Goal: Transaction & Acquisition: Purchase product/service

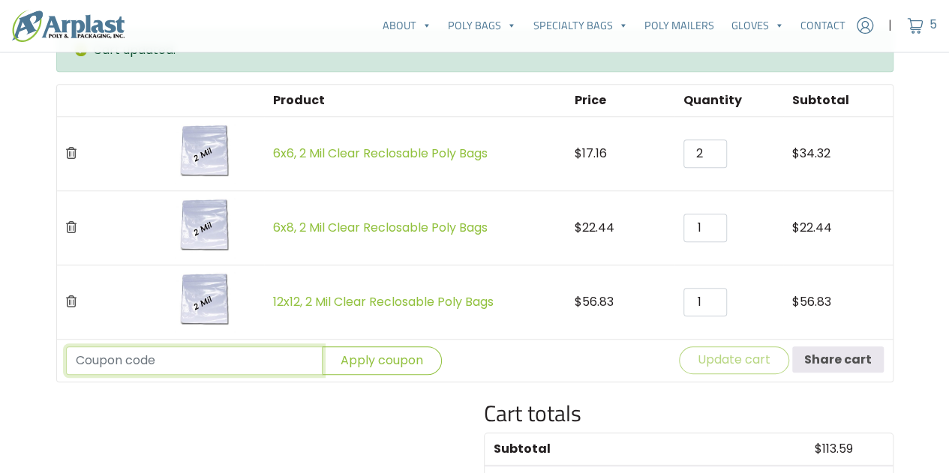
scroll to position [632, 0]
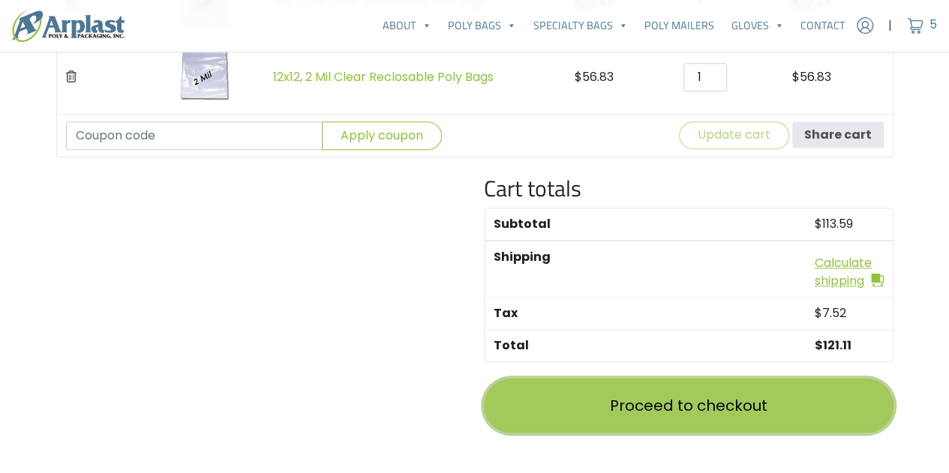
click at [747, 395] on link "Proceed to checkout" at bounding box center [689, 406] width 410 height 54
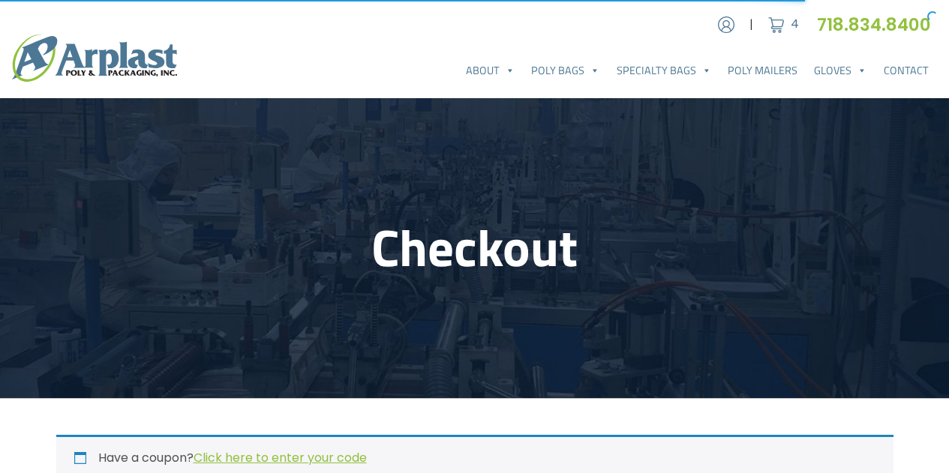
select select "NJ"
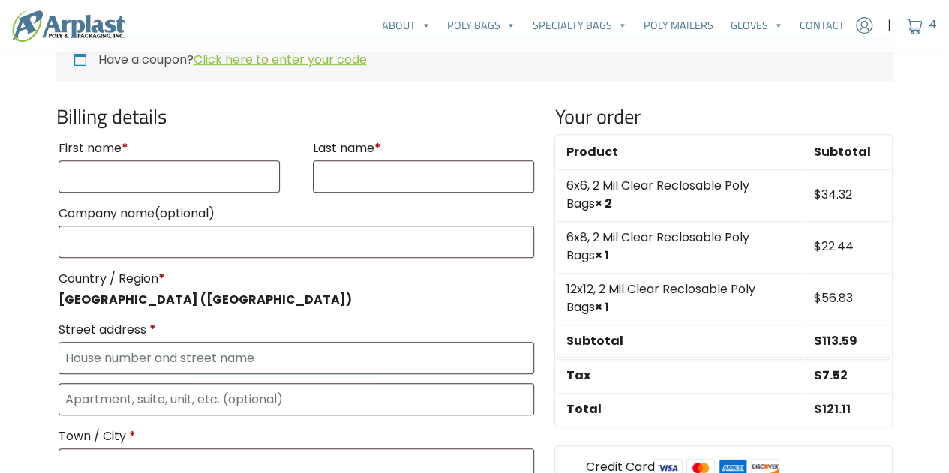
scroll to position [375, 0]
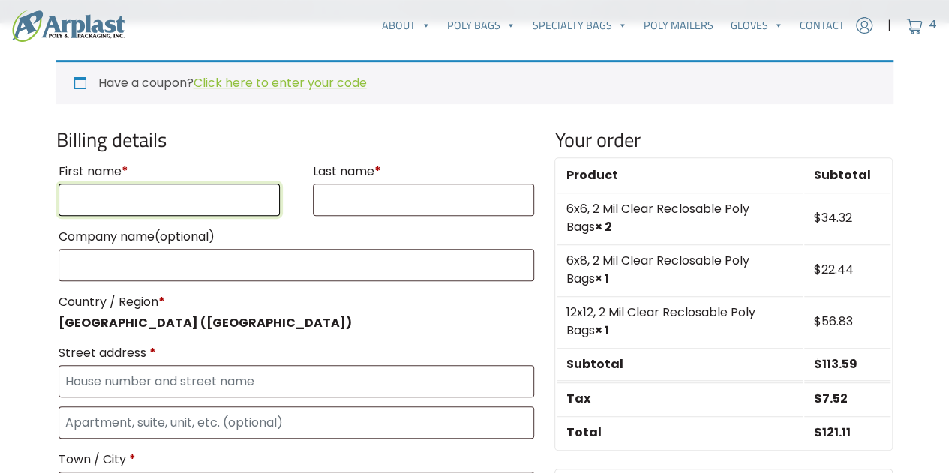
click at [159, 202] on input "First name *" at bounding box center [169, 200] width 221 height 32
click at [163, 202] on input "First name *" at bounding box center [169, 200] width 221 height 32
type input "Julissa"
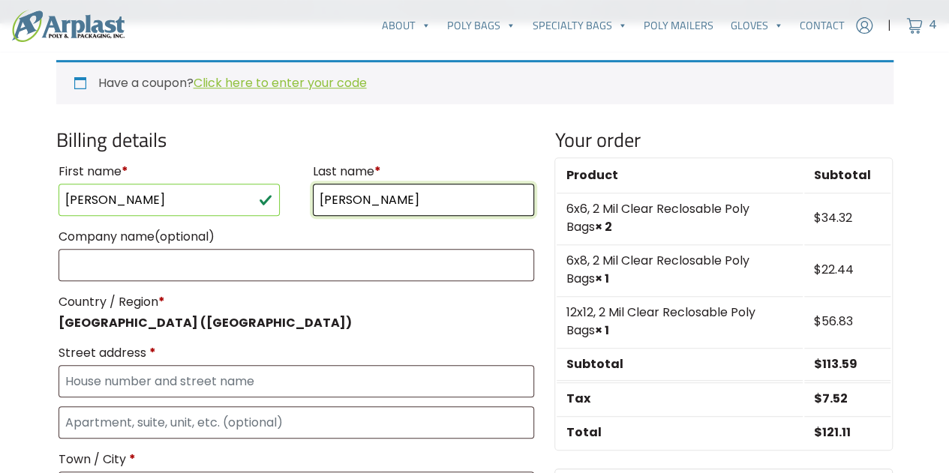
type input "Portorreal"
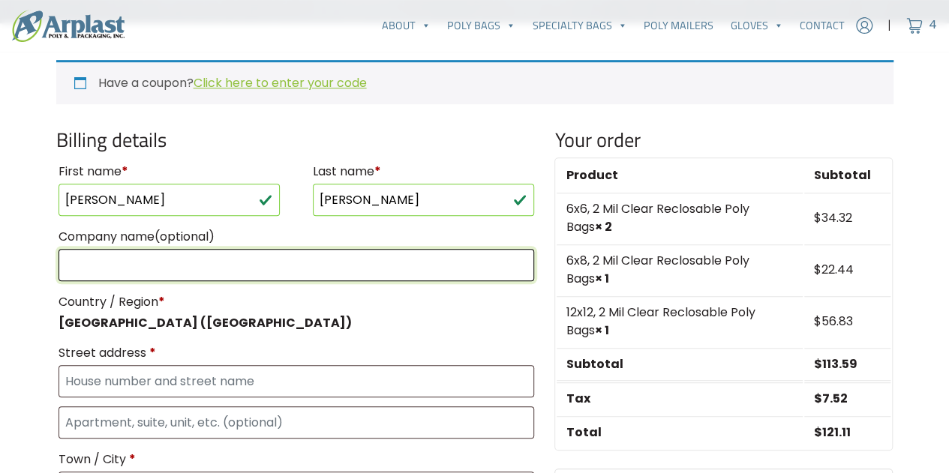
click at [197, 268] on input "Company name (optional)" at bounding box center [297, 265] width 476 height 32
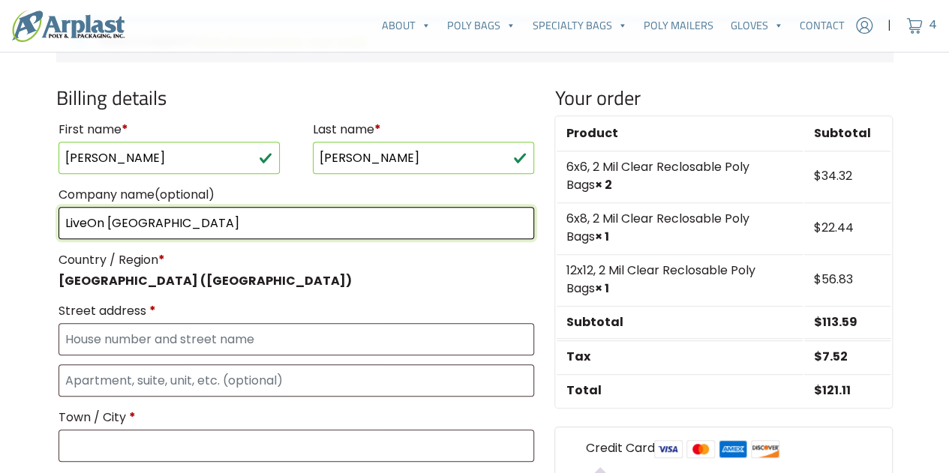
scroll to position [450, 0]
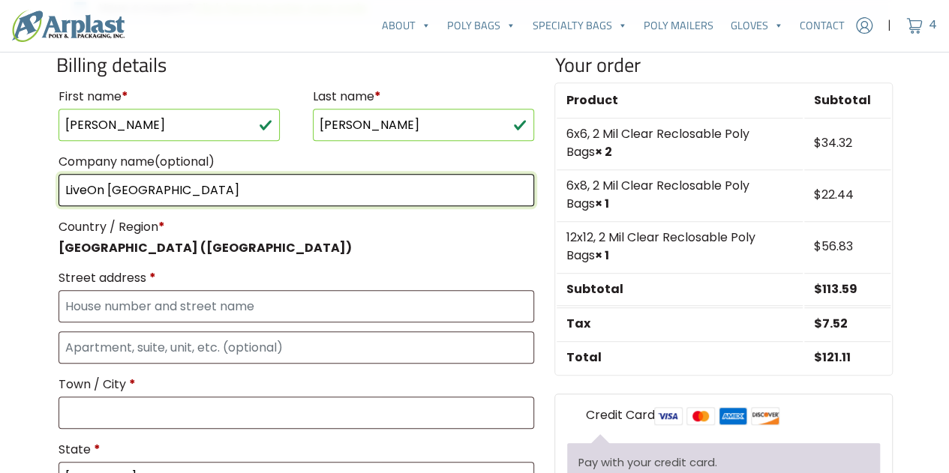
type input "LiveOn [GEOGRAPHIC_DATA]"
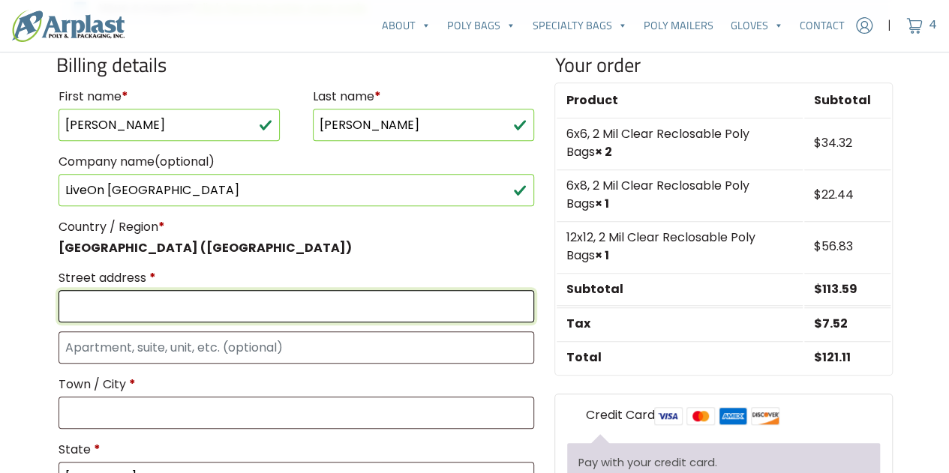
click at [186, 298] on input "Street address *" at bounding box center [297, 306] width 476 height 32
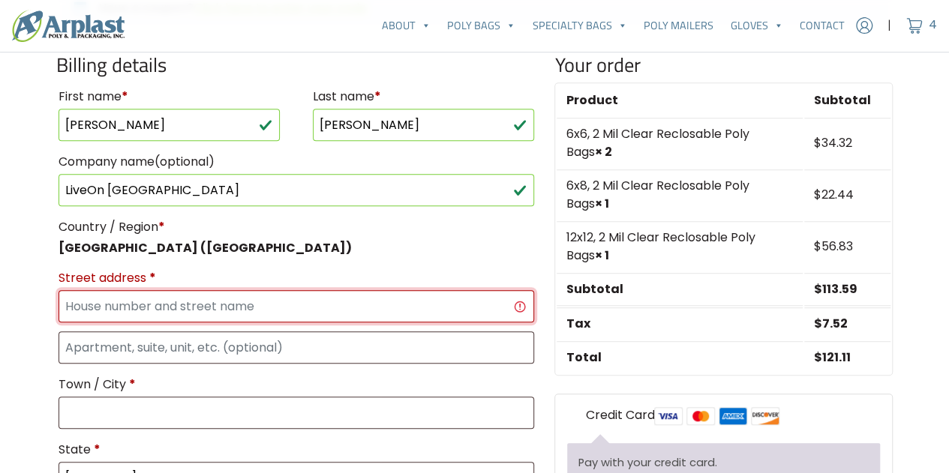
paste input "30-30 47th Ave, 9th Floor Long Island City, NY 11101"
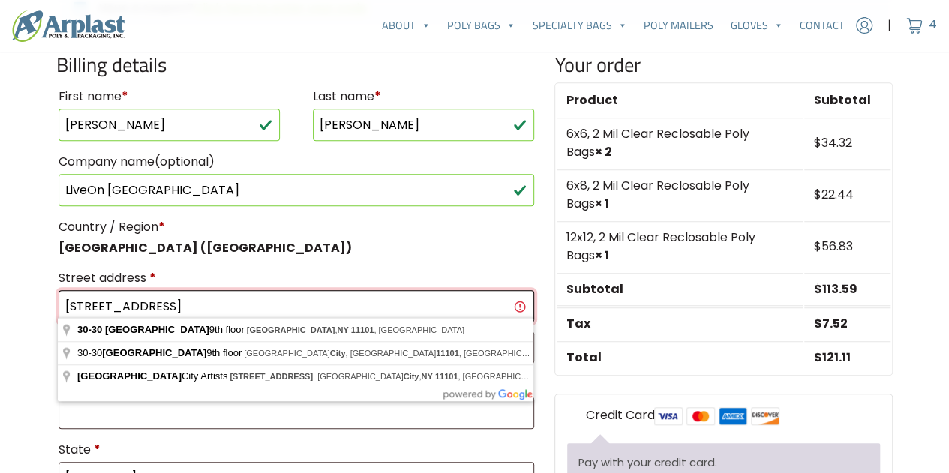
click at [241, 293] on input "30-30 47th Ave, 9th Floor Long Island City, NY 11101" at bounding box center [297, 306] width 476 height 32
click at [382, 302] on input "30-30 47th Ave, 9th Floor Long Island City, NY 11101" at bounding box center [297, 306] width 476 height 32
drag, startPoint x: 382, startPoint y: 302, endPoint x: 230, endPoint y: 290, distance: 152.7
click at [230, 290] on input "30-30 47th Ave, 9th Floor Long Island City, NY 11101" at bounding box center [297, 306] width 476 height 32
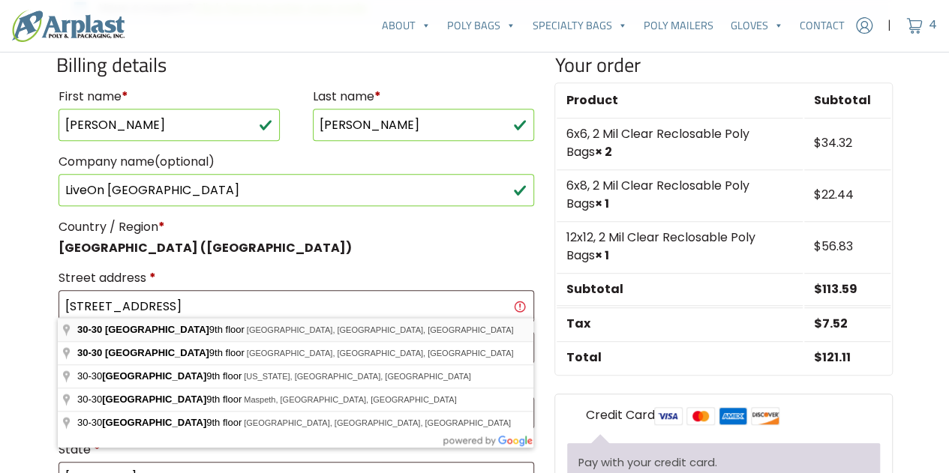
type input "9th floor/[STREET_ADDRESS]"
type input "Queens"
type input "11101"
select select "NY"
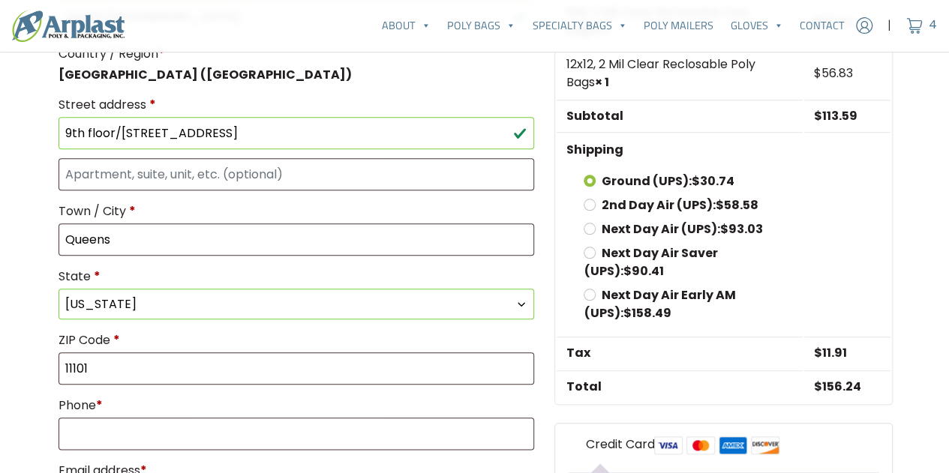
scroll to position [600, 0]
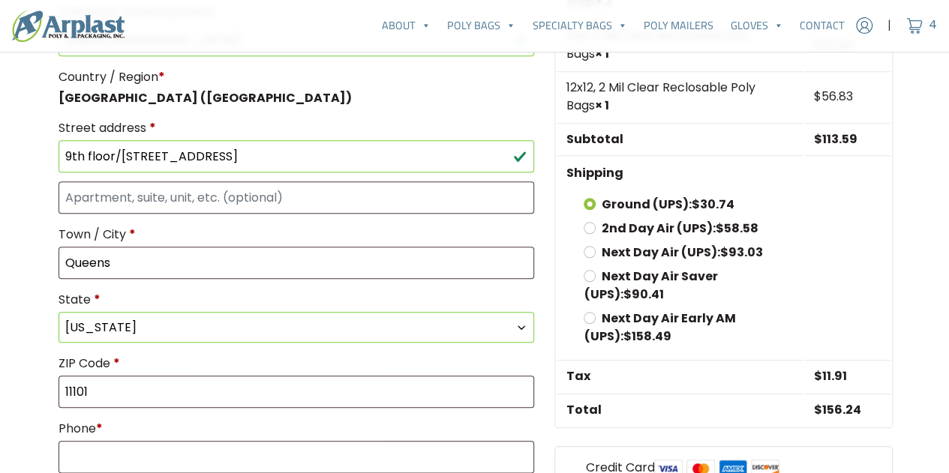
click at [24, 220] on main "Checkout Have a coupon? Click here to enter your code If you have a coupon code…" at bounding box center [474, 209] width 949 height 1422
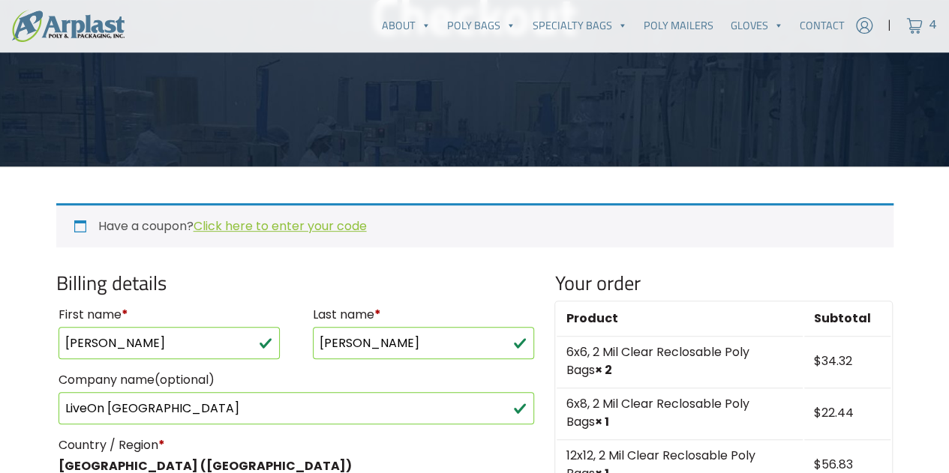
scroll to position [225, 0]
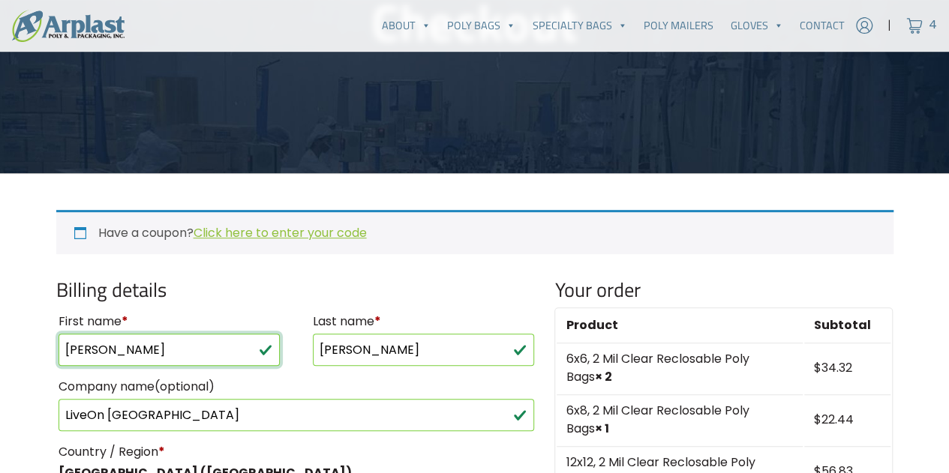
drag, startPoint x: 114, startPoint y: 341, endPoint x: 42, endPoint y: 331, distance: 72.8
type input "Scott"
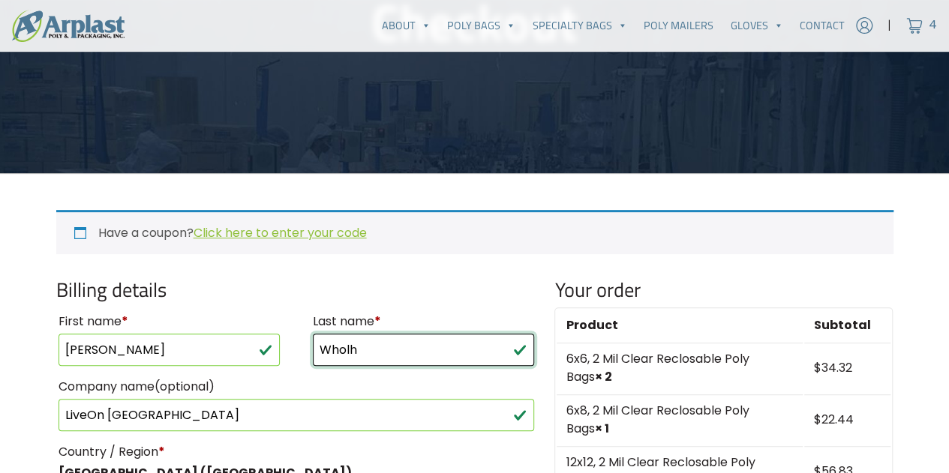
type input "Wholh"
drag, startPoint x: 364, startPoint y: 348, endPoint x: 228, endPoint y: 331, distance: 136.9
paste input "[PERSON_NAME]"
drag, startPoint x: 354, startPoint y: 349, endPoint x: 236, endPoint y: 322, distance: 121.6
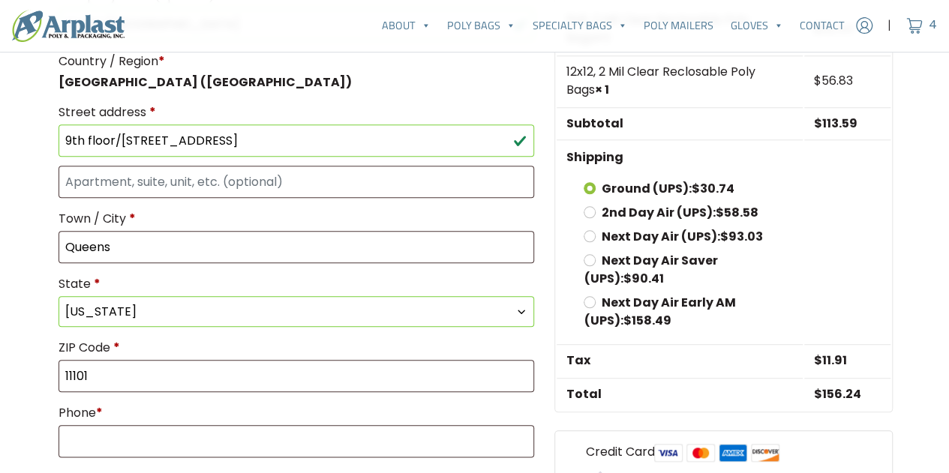
scroll to position [750, 0]
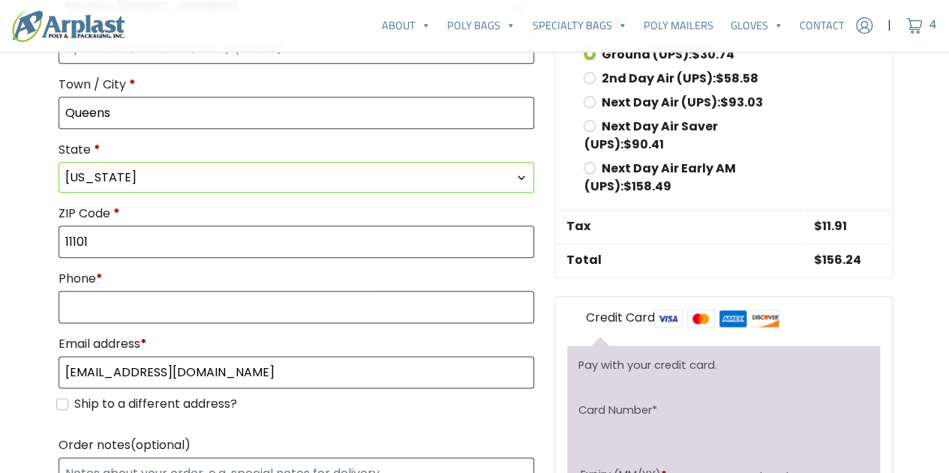
type input "Wohl"
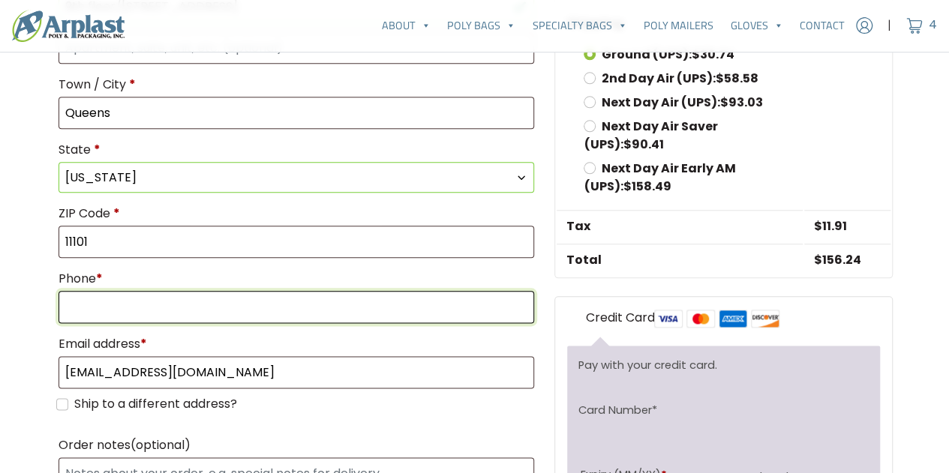
click at [163, 296] on input "Phone *" at bounding box center [297, 307] width 476 height 32
type input "6462914484"
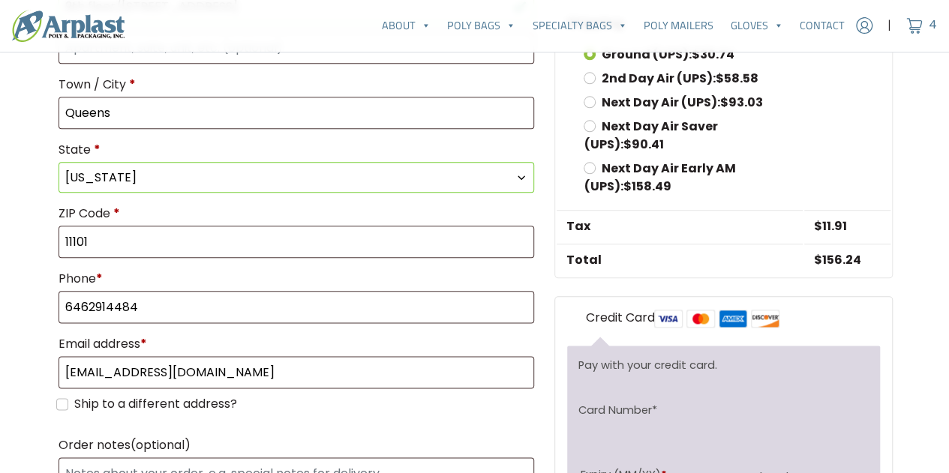
drag, startPoint x: 48, startPoint y: 288, endPoint x: 59, endPoint y: 285, distance: 10.9
click at [53, 287] on div "Billing details First name * Scott Last name * Wohl Company name (optional) Liv…" at bounding box center [296, 231] width 499 height 957
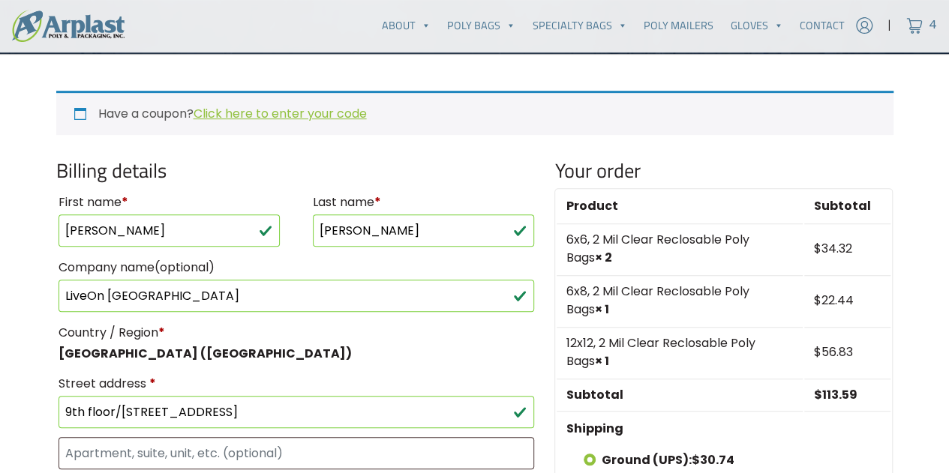
scroll to position [450, 0]
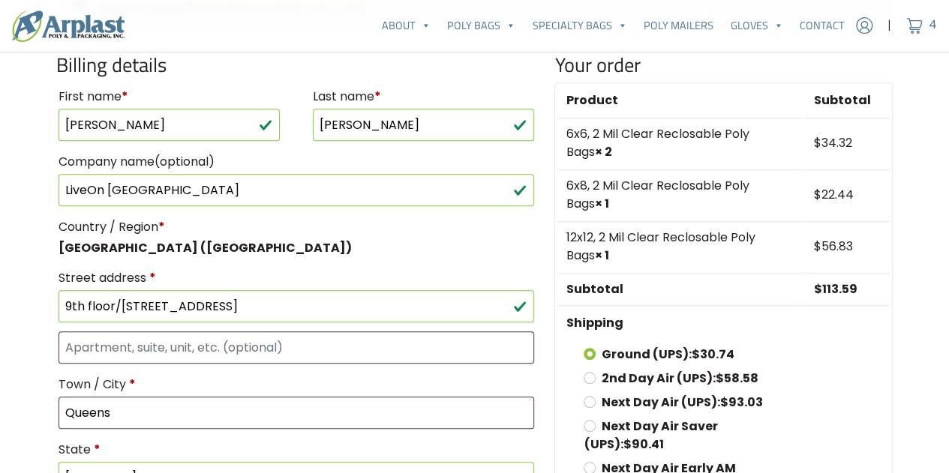
click at [4, 378] on main "Checkout Have a coupon? Click here to enter your code If you have a coupon code…" at bounding box center [474, 359] width 949 height 1422
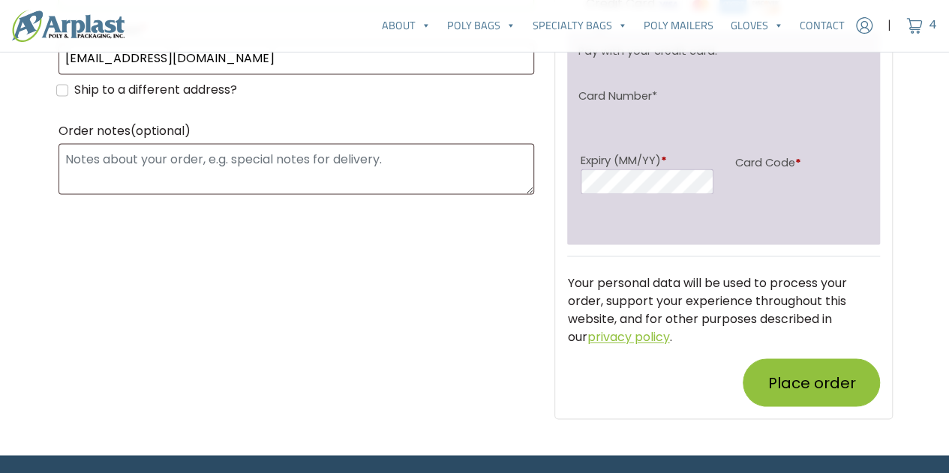
scroll to position [1096, 0]
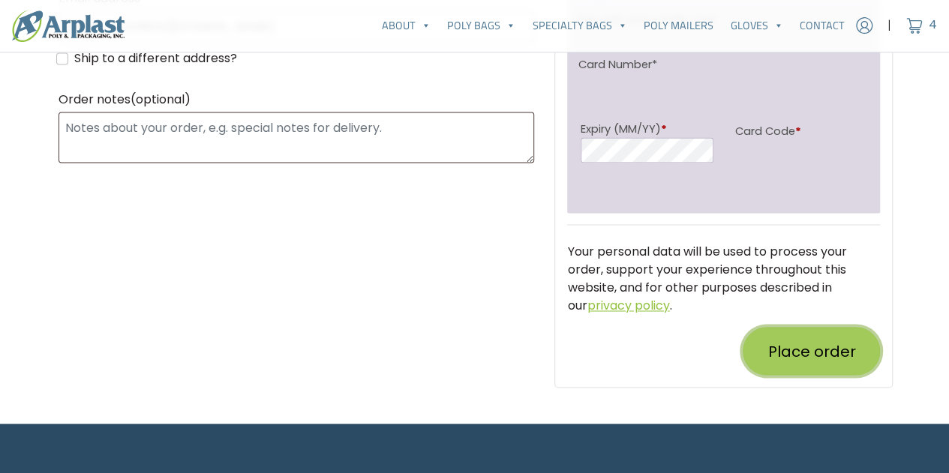
click at [813, 358] on button "Place order" at bounding box center [811, 351] width 137 height 48
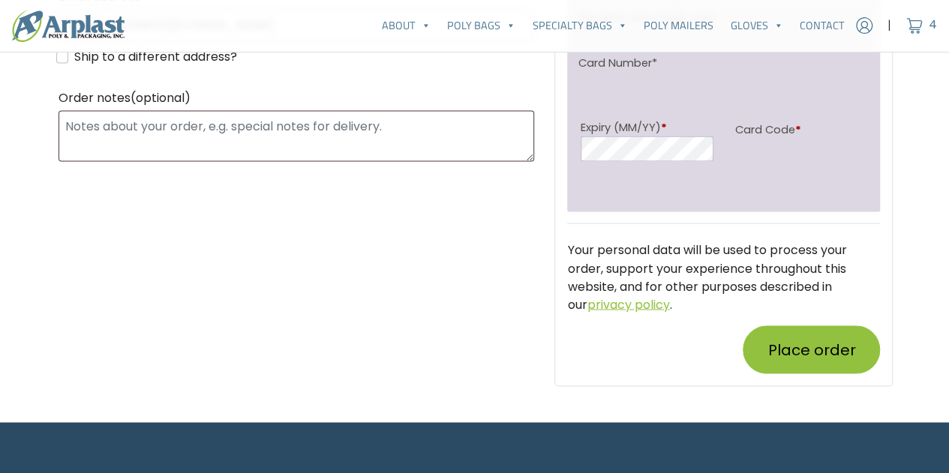
scroll to position [1169, 0]
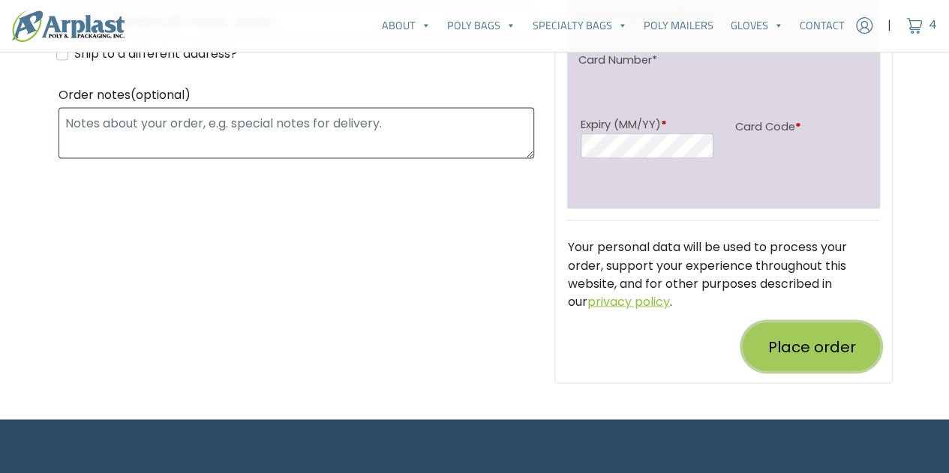
click at [840, 339] on button "Place order" at bounding box center [811, 347] width 137 height 48
